Goal: Information Seeking & Learning: Learn about a topic

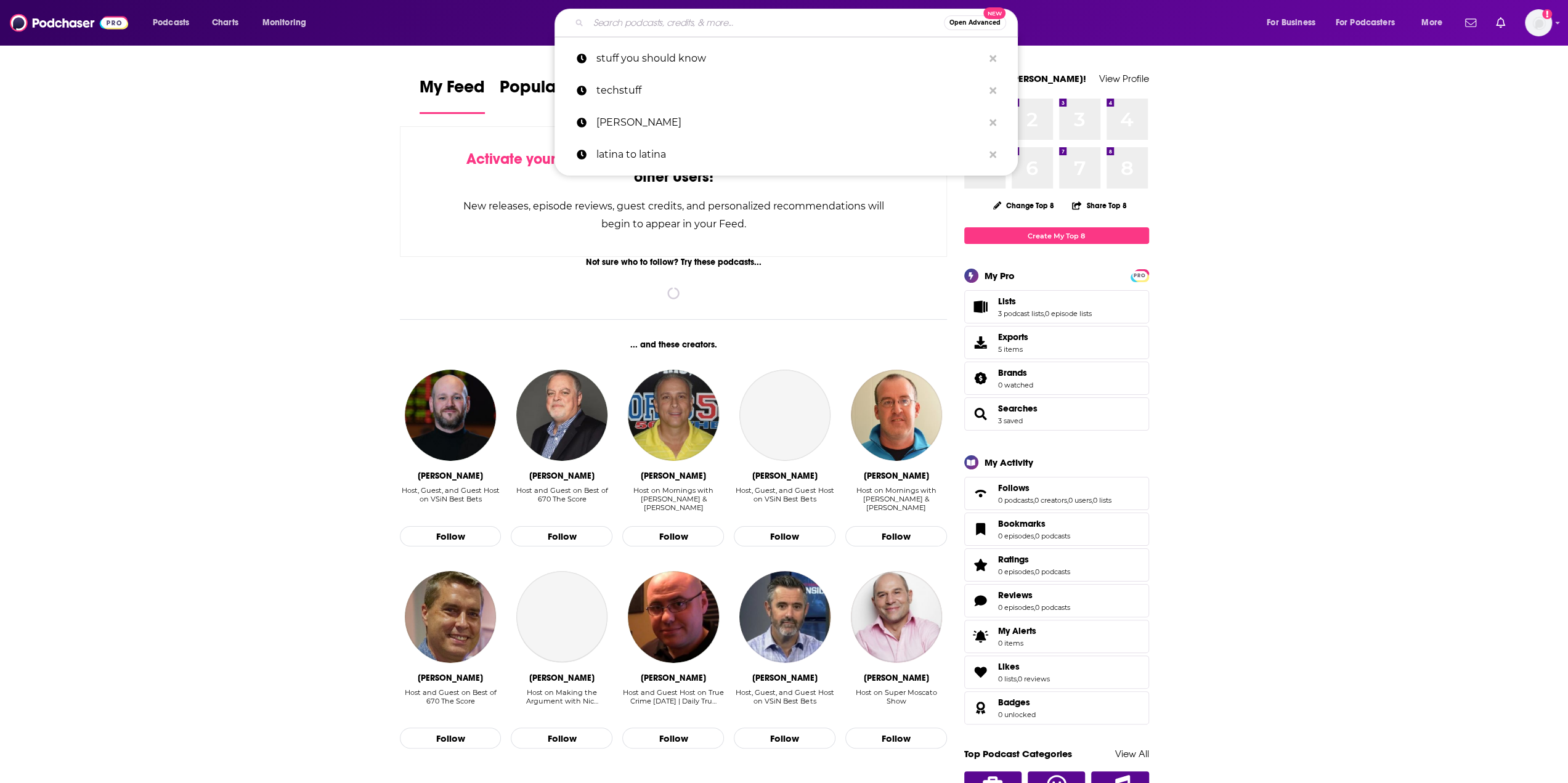
click at [792, 21] on input "Search podcasts, credits, & more..." at bounding box center [766, 22] width 356 height 20
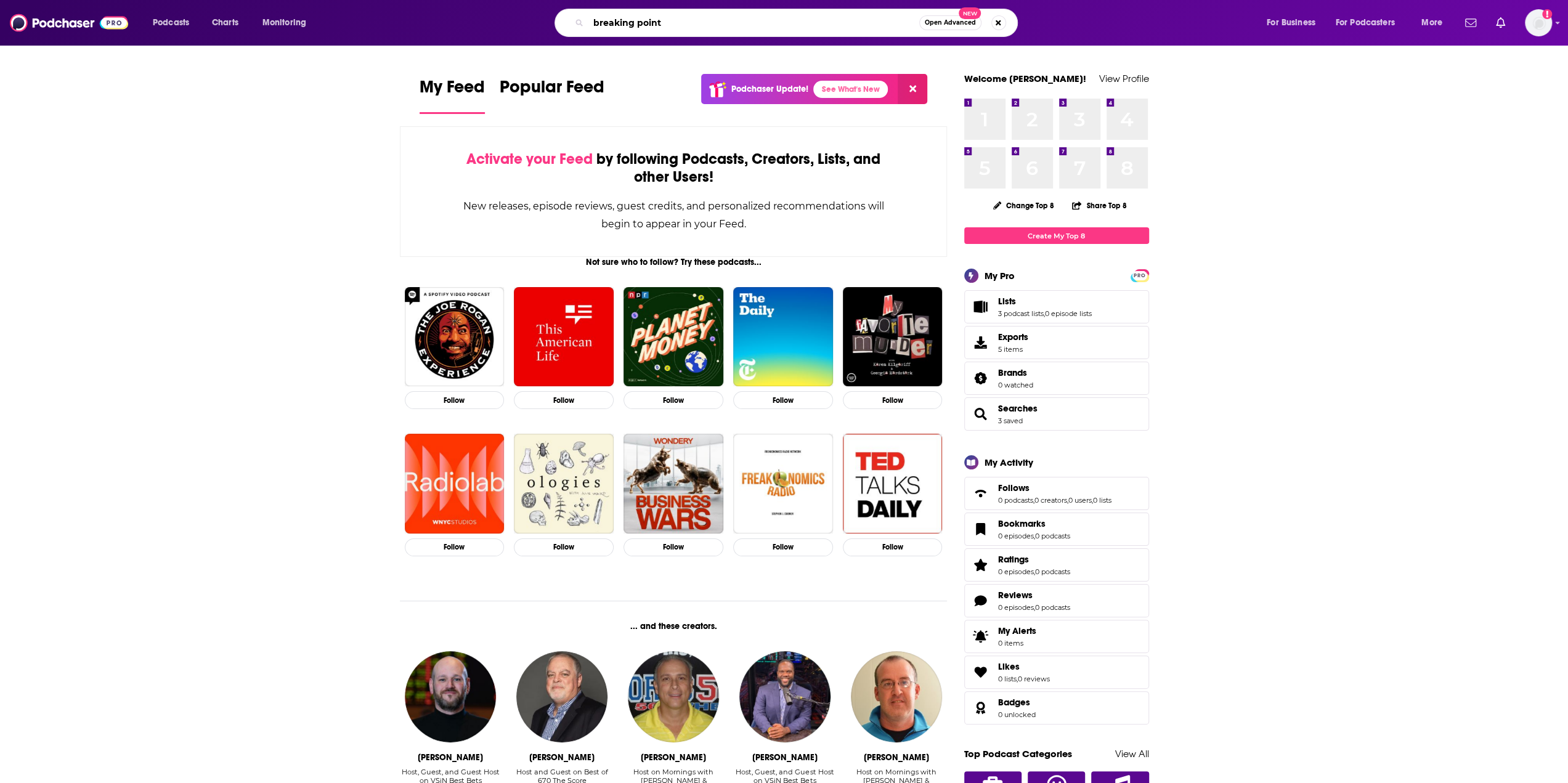
type input "breaking point"
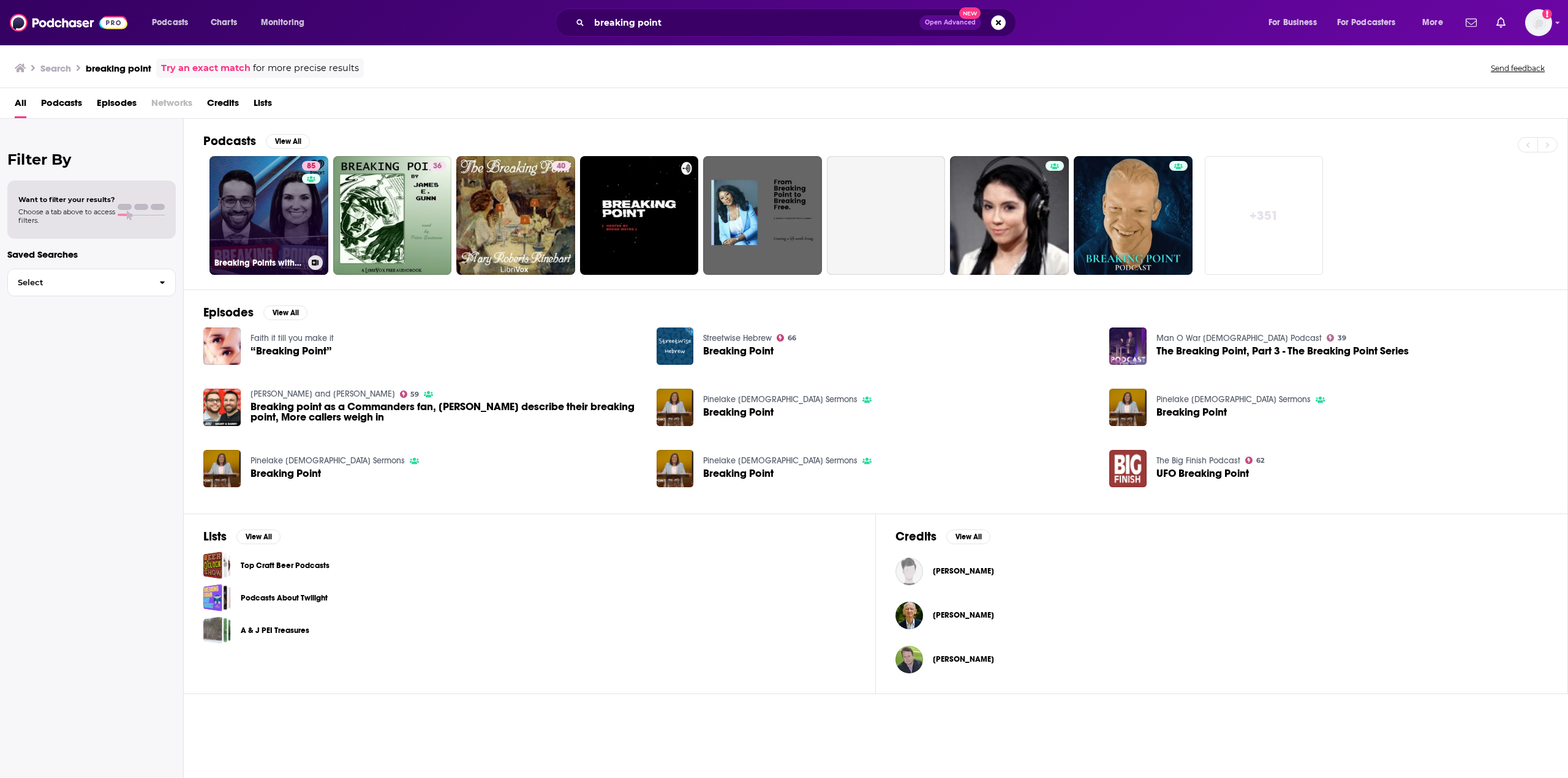
click at [274, 228] on link "85 Breaking Points with [PERSON_NAME] and [PERSON_NAME]" at bounding box center [269, 215] width 119 height 119
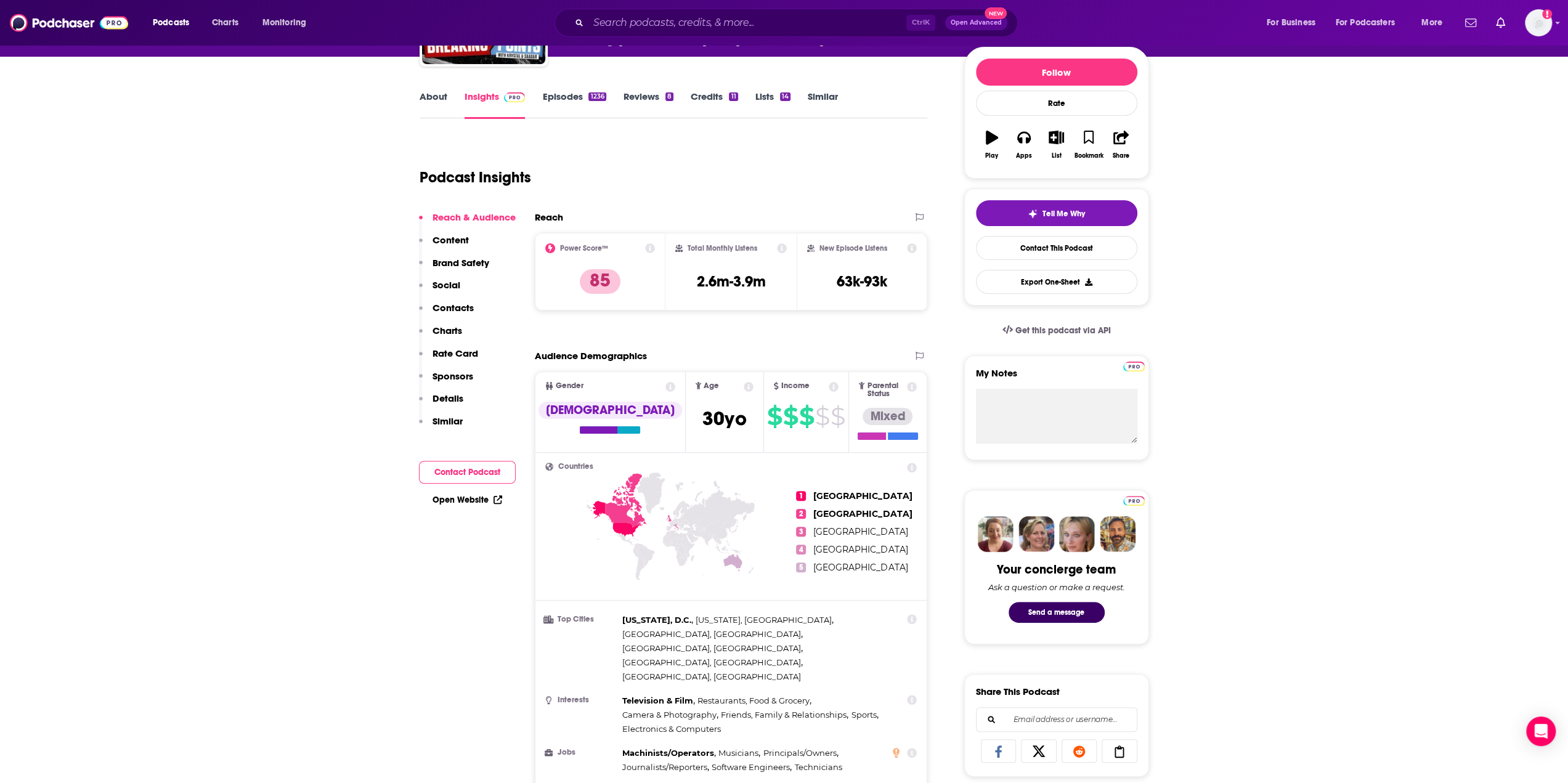
scroll to position [61, 0]
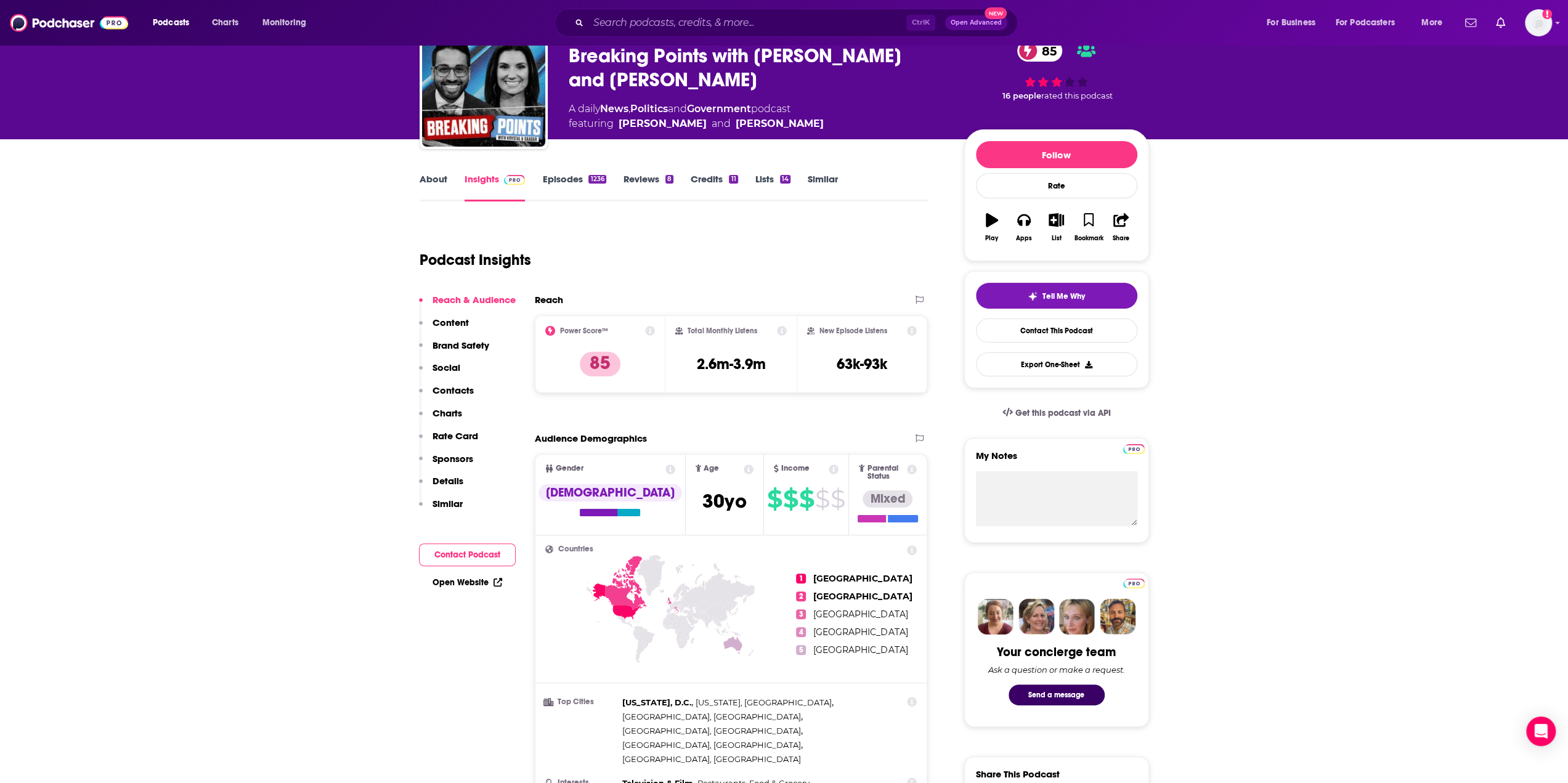
click at [576, 177] on link "Episodes 1236" at bounding box center [574, 187] width 64 height 29
